Goal: Task Accomplishment & Management: Use online tool/utility

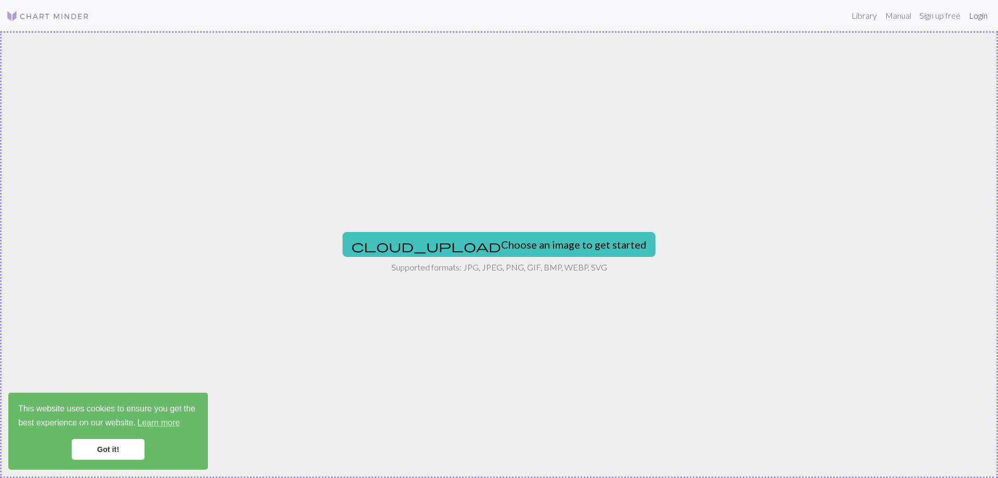
click at [976, 17] on link "Login" at bounding box center [978, 15] width 27 height 21
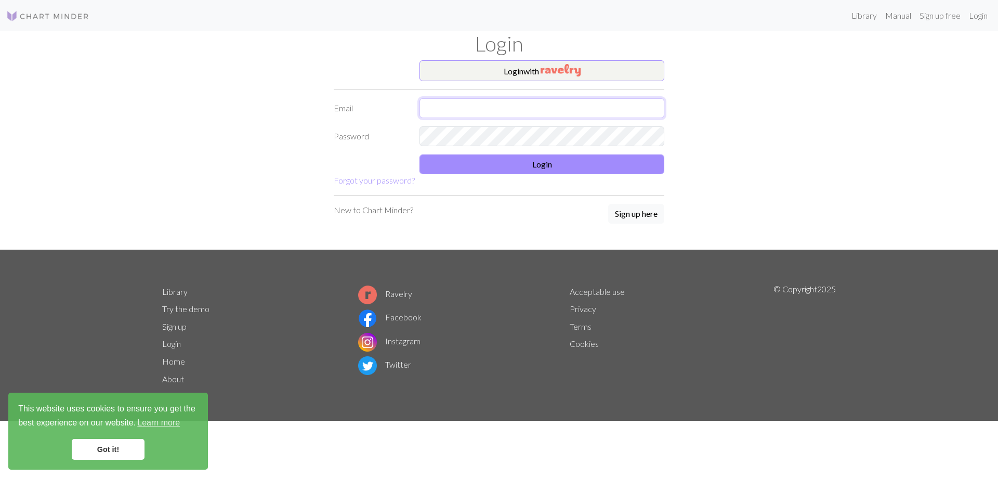
type input "[EMAIL_ADDRESS][DOMAIN_NAME]"
click at [470, 168] on button "Login" at bounding box center [542, 164] width 245 height 20
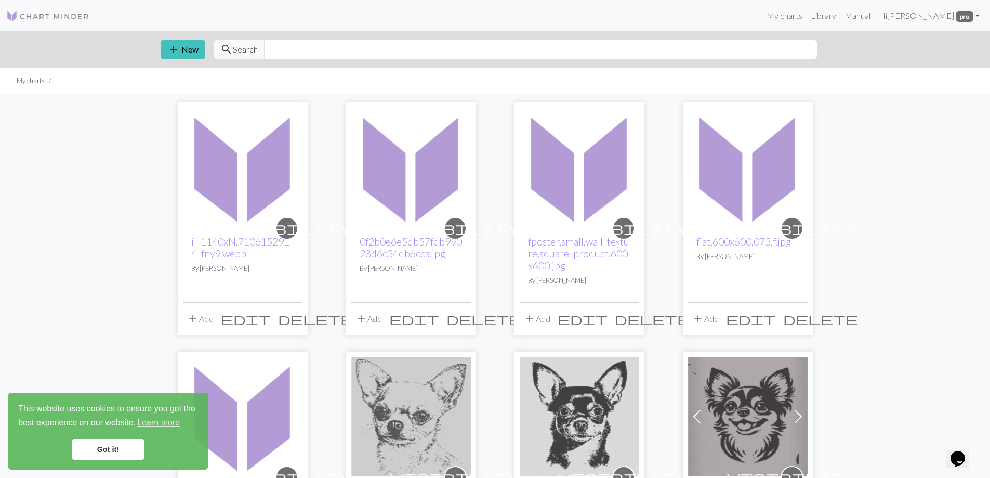
click at [120, 448] on link "Got it!" at bounding box center [108, 449] width 73 height 21
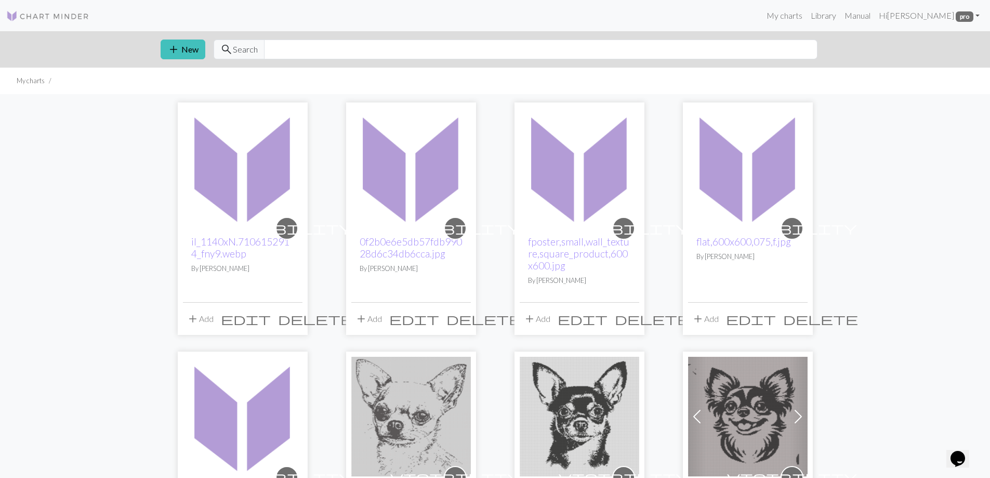
click at [256, 281] on div "visibility il_1140xN.7106152914_fny9.webp By [PERSON_NAME]" at bounding box center [243, 264] width 120 height 75
click at [231, 185] on img at bounding box center [243, 168] width 120 height 120
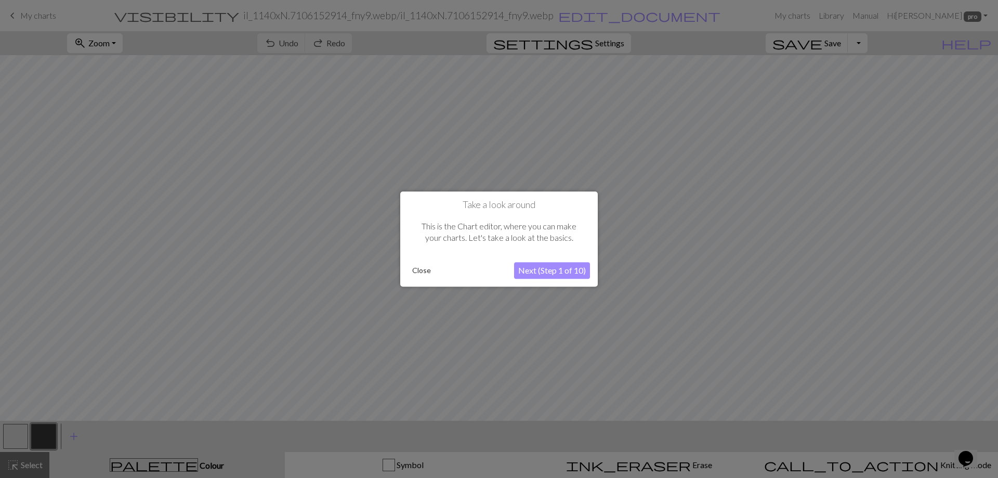
click at [419, 271] on button "Close" at bounding box center [421, 271] width 27 height 16
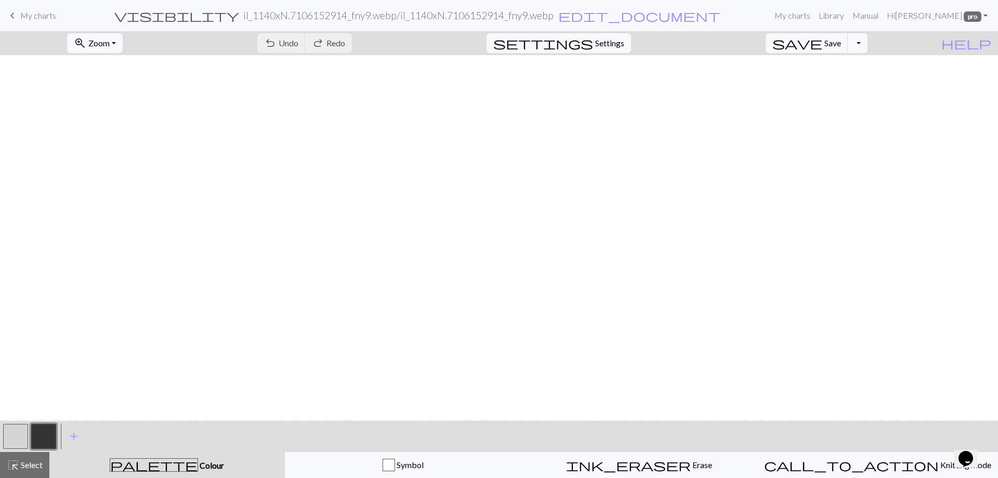
scroll to position [1144, 0]
click at [110, 44] on span "Zoom" at bounding box center [98, 43] width 21 height 10
click at [113, 126] on button "50%" at bounding box center [109, 124] width 82 height 17
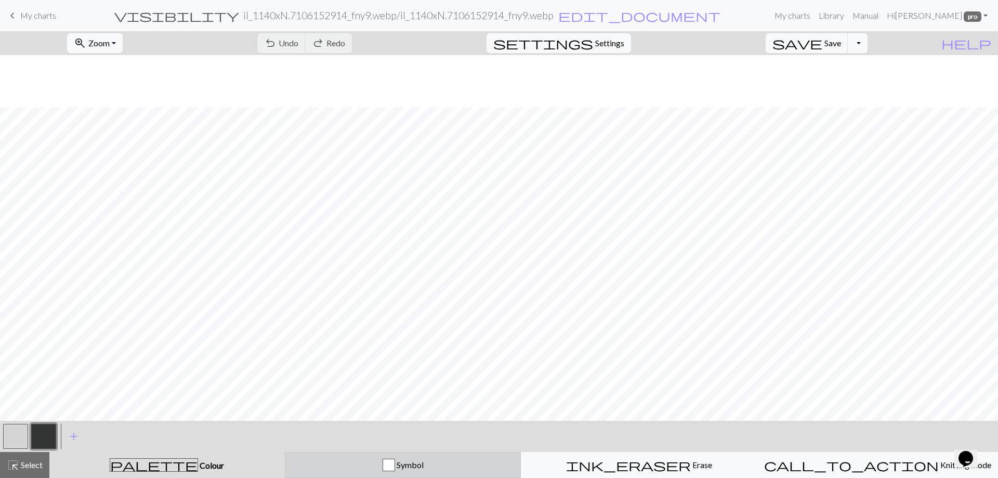
click at [470, 469] on div "Symbol" at bounding box center [403, 465] width 223 height 12
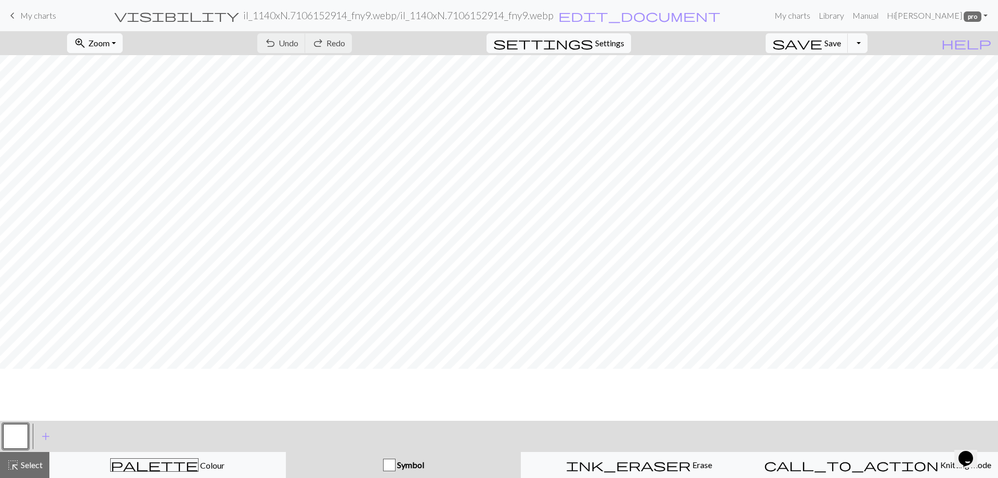
scroll to position [1207, 405]
click at [624, 42] on span "Settings" at bounding box center [609, 43] width 29 height 12
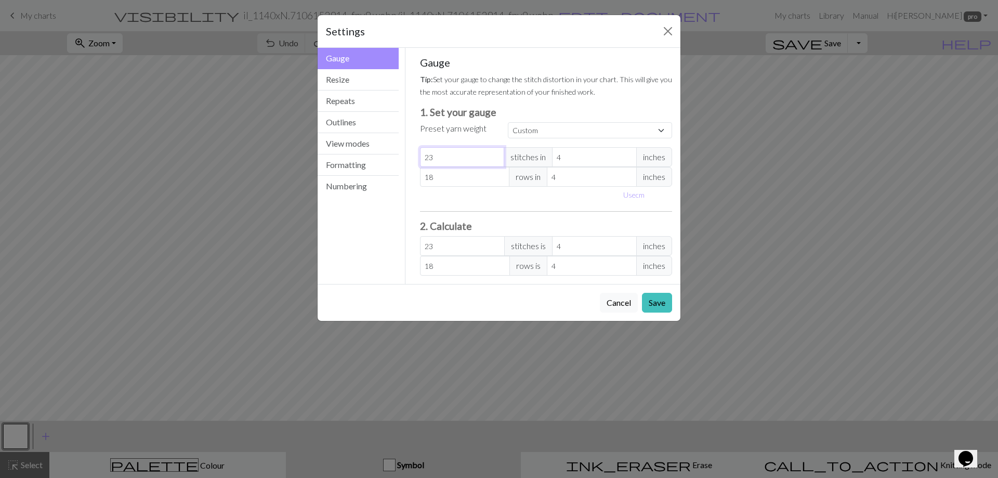
type input "22"
click at [496, 159] on input "22" at bounding box center [462, 157] width 85 height 20
type input "21"
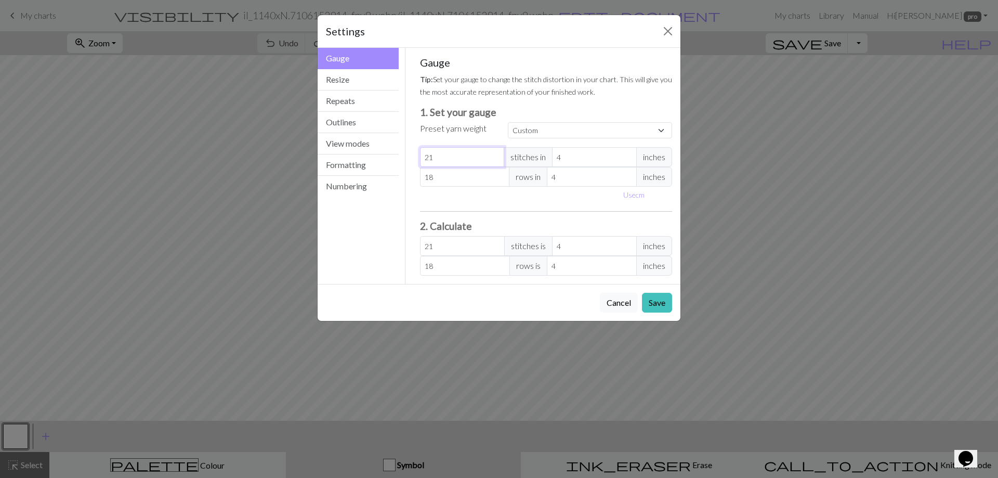
click at [496, 159] on input "21" at bounding box center [462, 157] width 85 height 20
type input "20"
click at [496, 159] on input "20" at bounding box center [462, 157] width 85 height 20
type input "19"
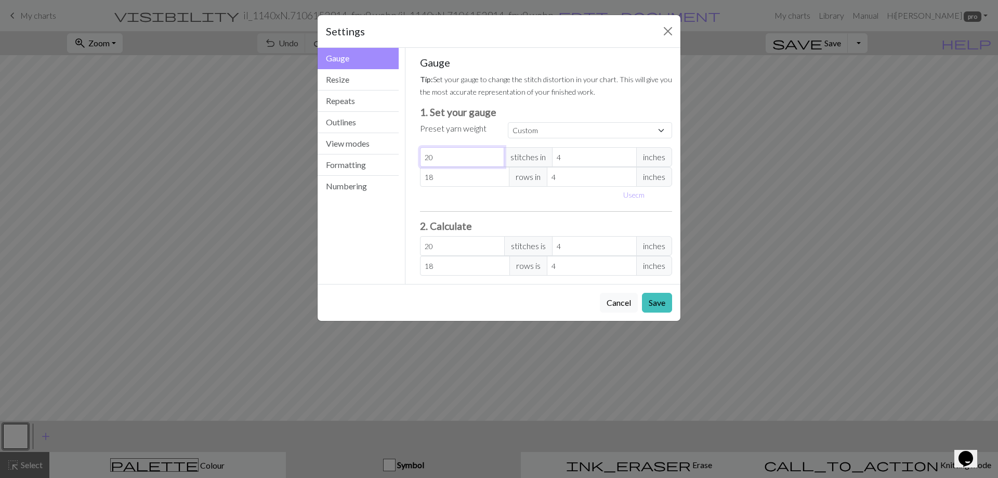
type input "19"
click at [496, 159] on input "19" at bounding box center [462, 157] width 85 height 20
type input "18"
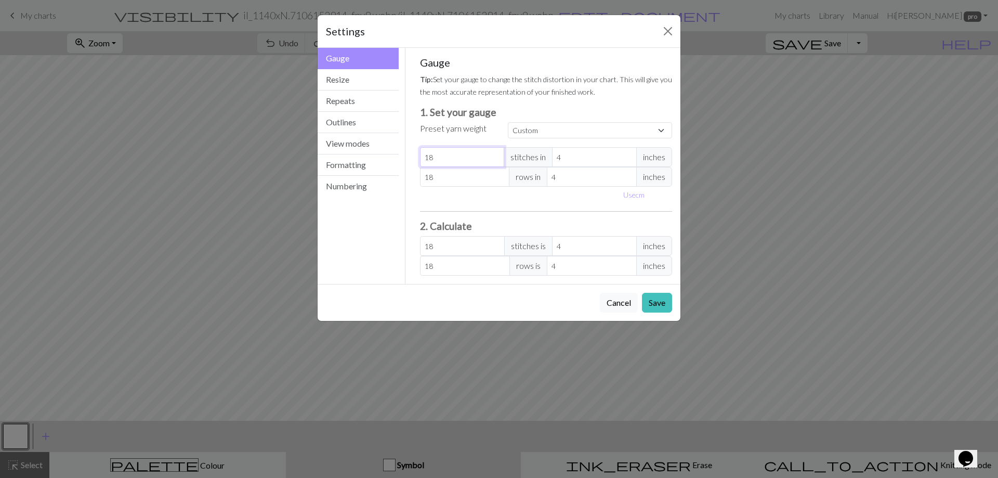
click at [496, 159] on input "18" at bounding box center [462, 157] width 85 height 20
click at [650, 304] on button "Save" at bounding box center [657, 303] width 30 height 20
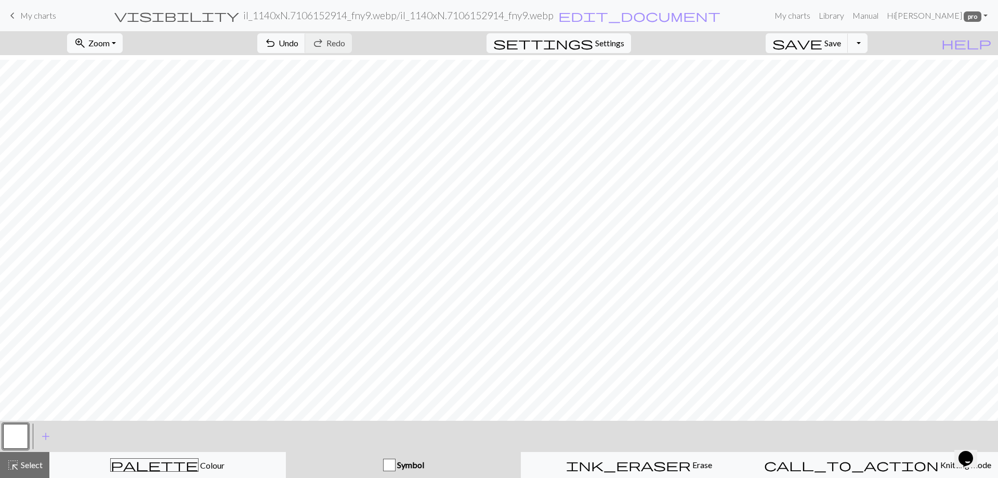
scroll to position [1192, 348]
